Goal: Navigation & Orientation: Find specific page/section

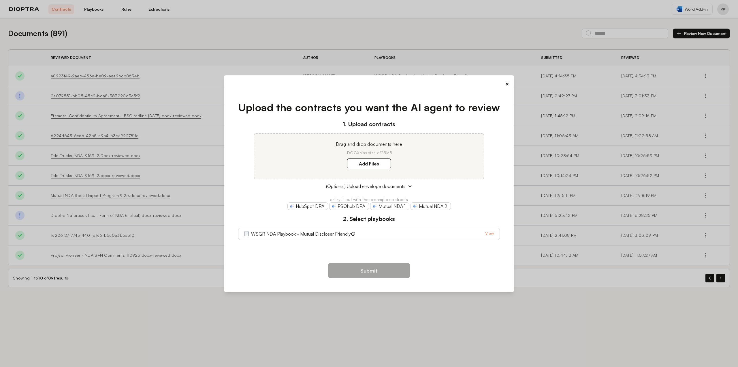
click at [489, 232] on link "View" at bounding box center [489, 233] width 9 height 7
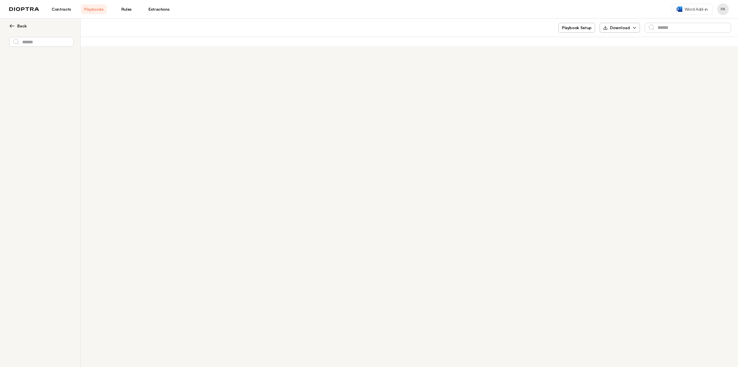
click at [91, 9] on link "Playbooks" at bounding box center [94, 9] width 26 height 10
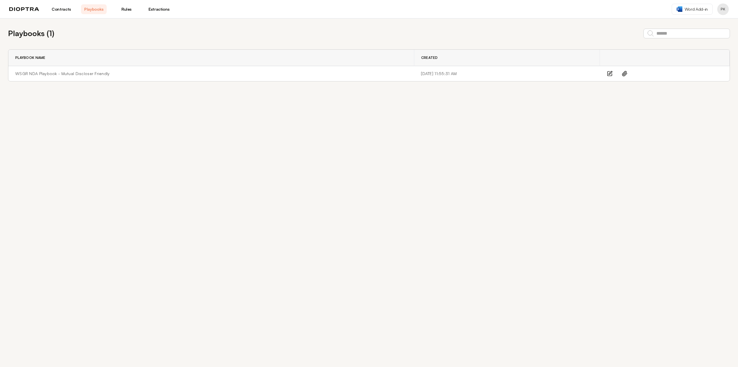
click at [60, 12] on link "Contracts" at bounding box center [61, 9] width 26 height 10
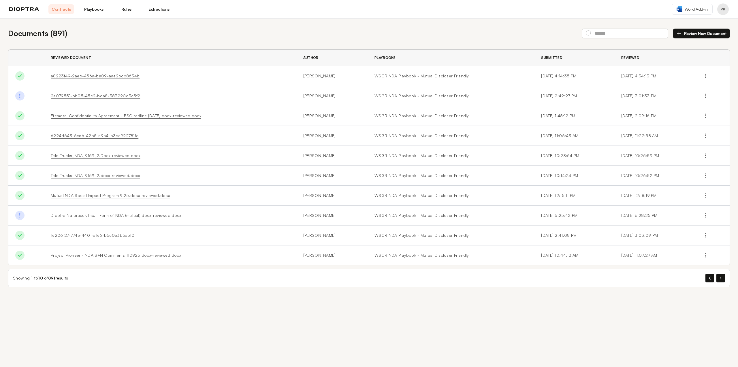
click at [128, 13] on link "Rules" at bounding box center [127, 9] width 26 height 10
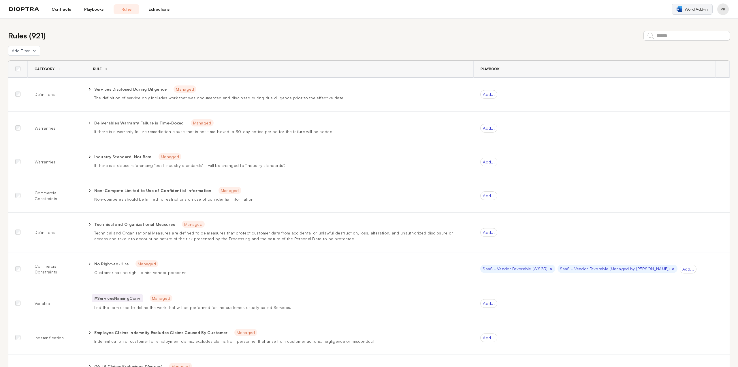
click at [695, 10] on span "Word Add-in" at bounding box center [696, 9] width 23 height 6
